Goal: Transaction & Acquisition: Subscribe to service/newsletter

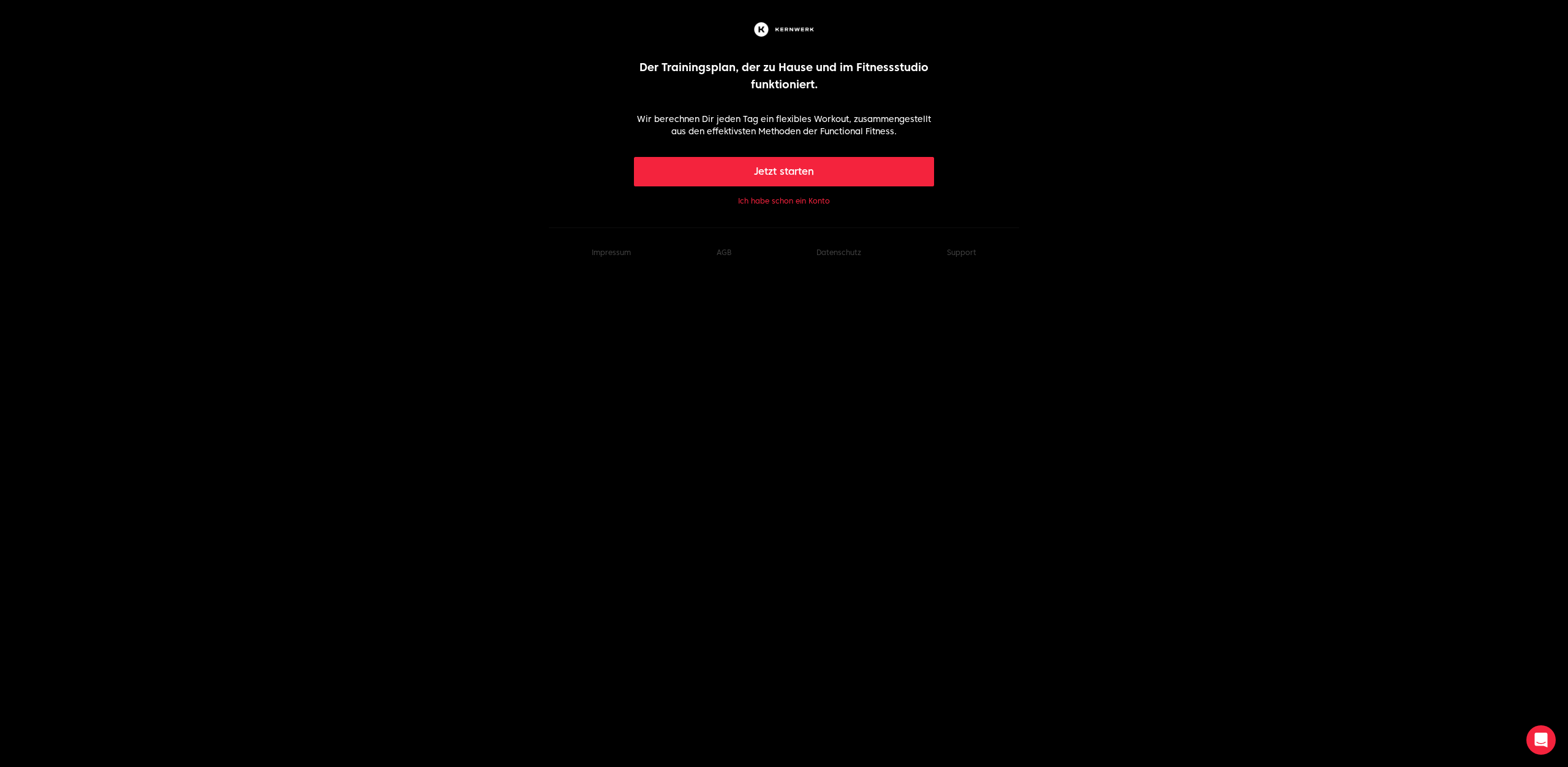
click at [780, 201] on button "Ich habe schon ein Konto" at bounding box center [784, 200] width 92 height 10
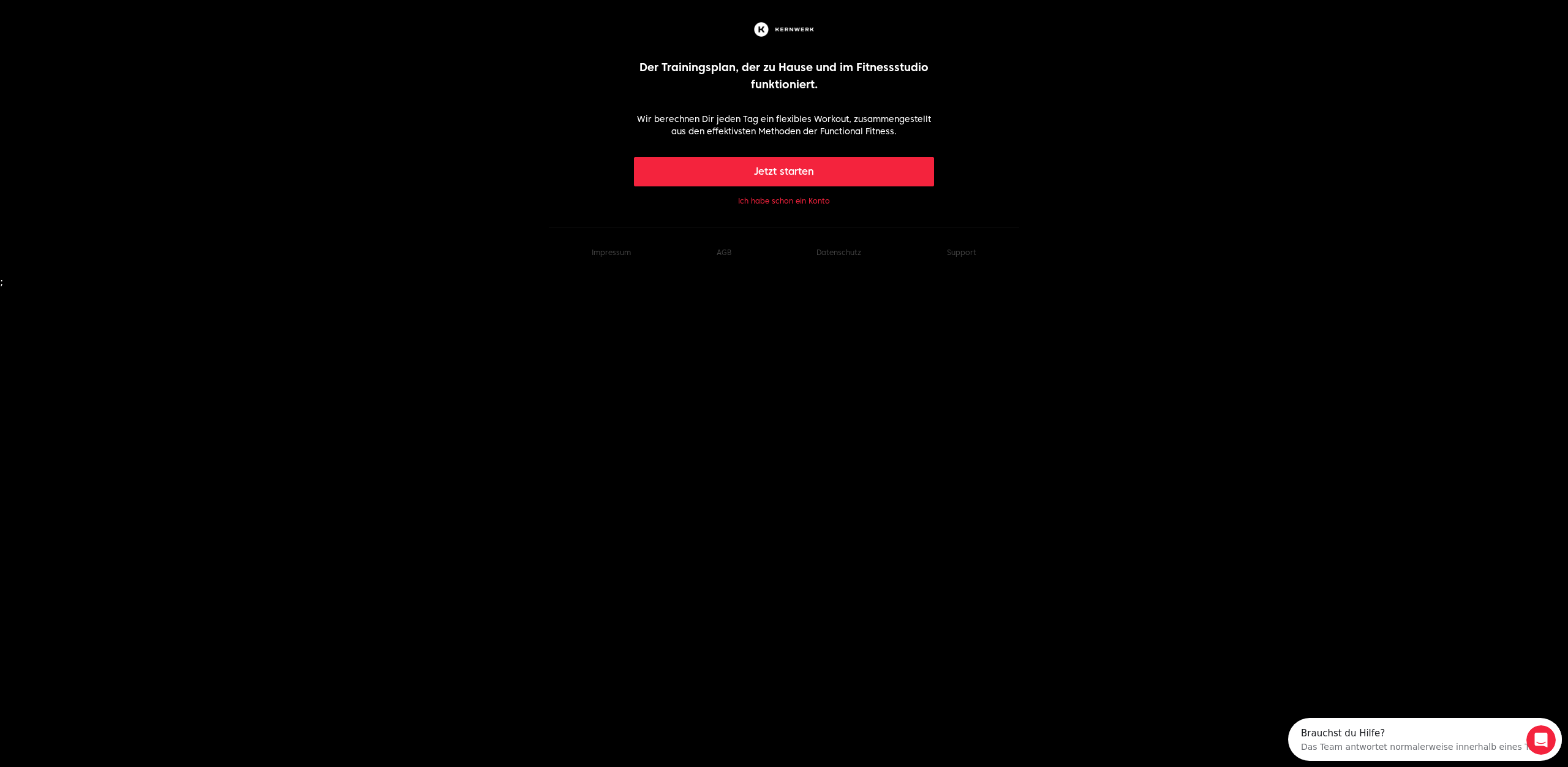
click at [722, 160] on button "Jetzt starten" at bounding box center [784, 171] width 301 height 30
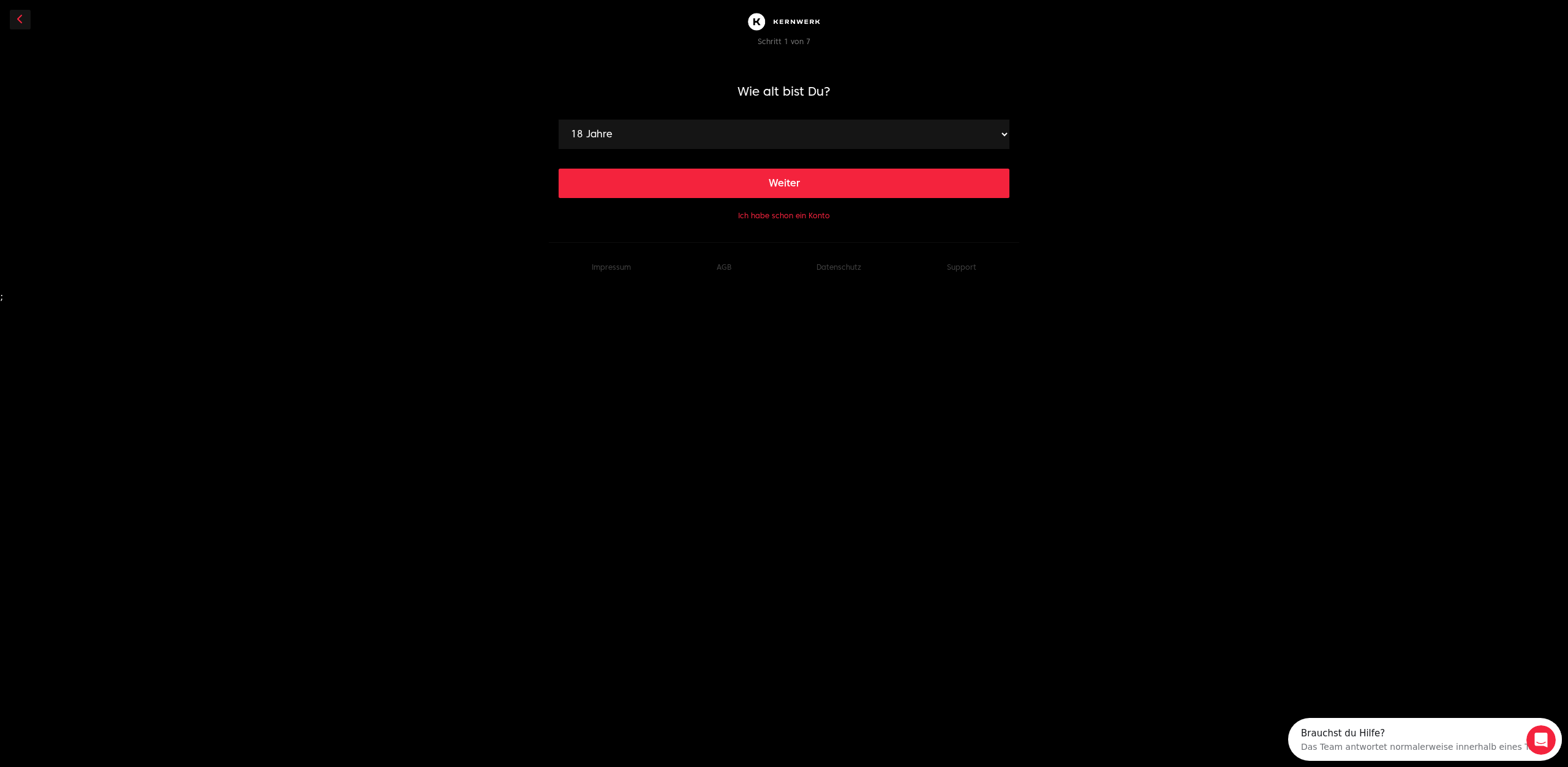
click at [559, 120] on select "18 Jahre 19 Jahre 20 Jahre 21 Jahre 22 Jahre 23 Jahre 24 Jahre 25 Jahre 26 Jahr…" at bounding box center [784, 134] width 451 height 30
click at [732, 128] on select "18 Jahre 19 Jahre 20 Jahre 21 Jahre 22 Jahre 23 Jahre 24 Jahre 25 Jahre 26 Jahr…" at bounding box center [784, 134] width 451 height 30
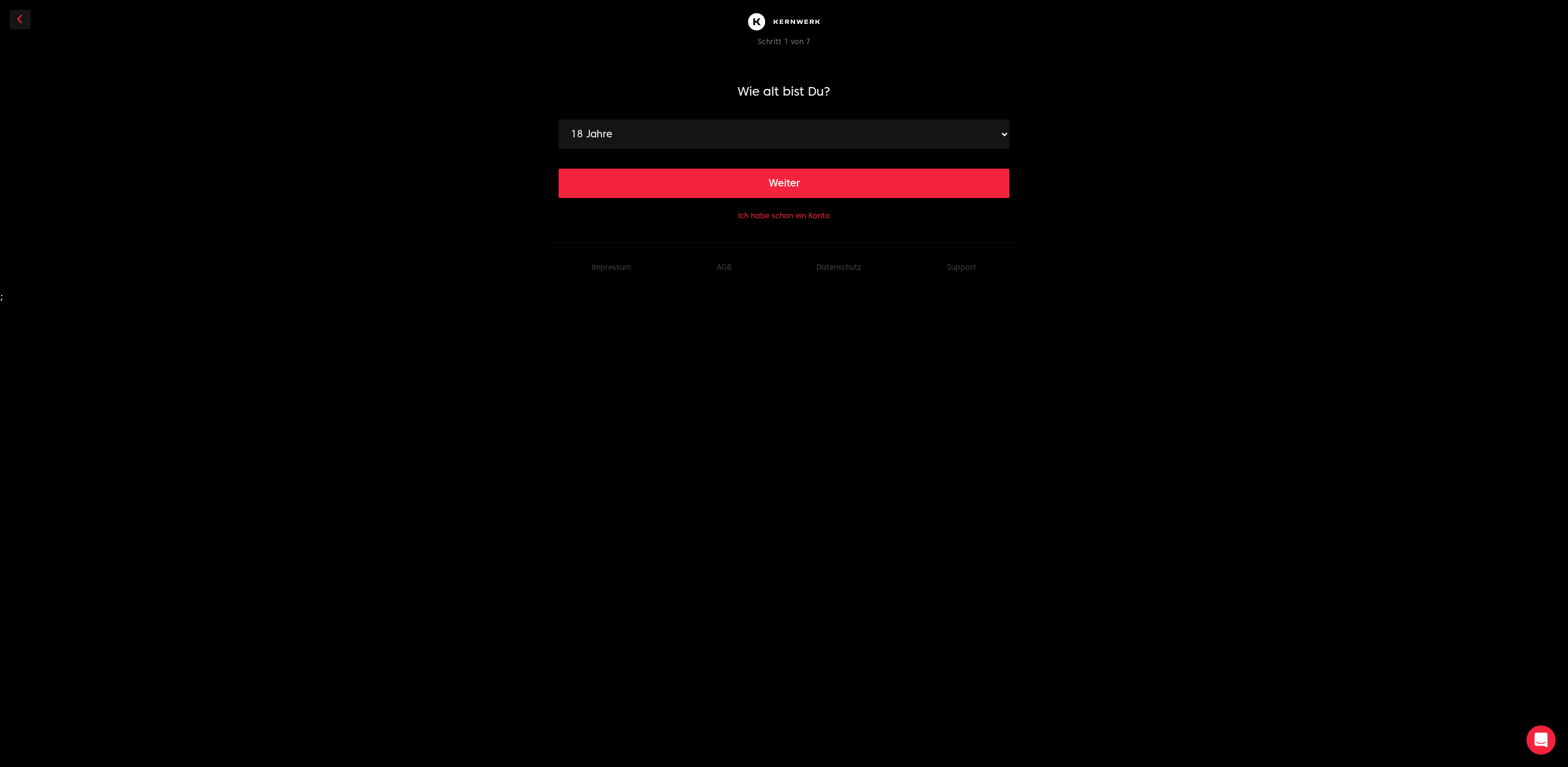
click at [744, 217] on button "Ich habe schon ein Konto" at bounding box center [784, 216] width 92 height 10
click at [767, 213] on button "Ich habe schon ein Konto" at bounding box center [784, 216] width 92 height 10
